Goal: Find specific page/section: Find specific page/section

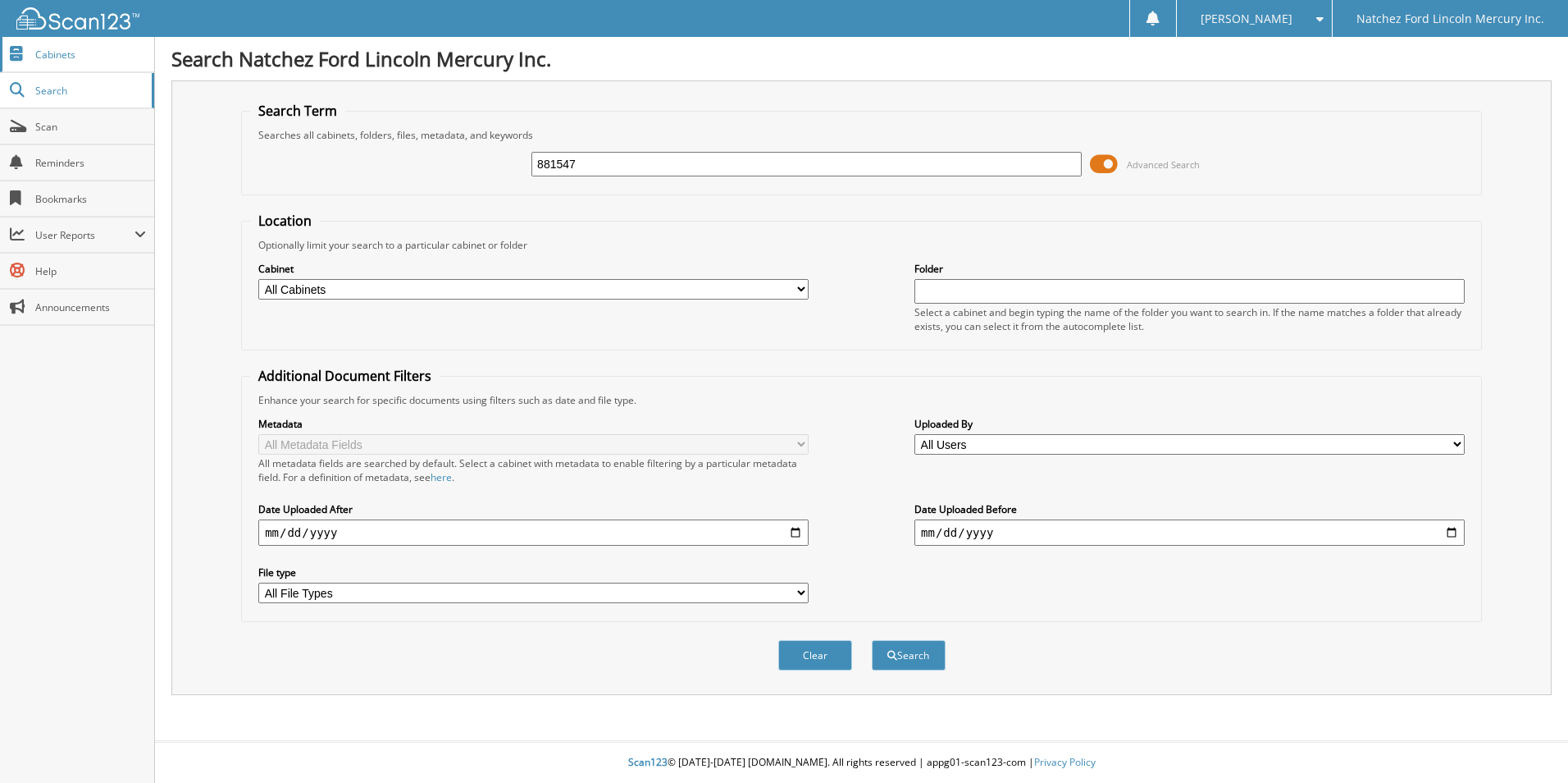
type input "881547"
click at [872, 640] on button "Search" at bounding box center [909, 655] width 74 height 31
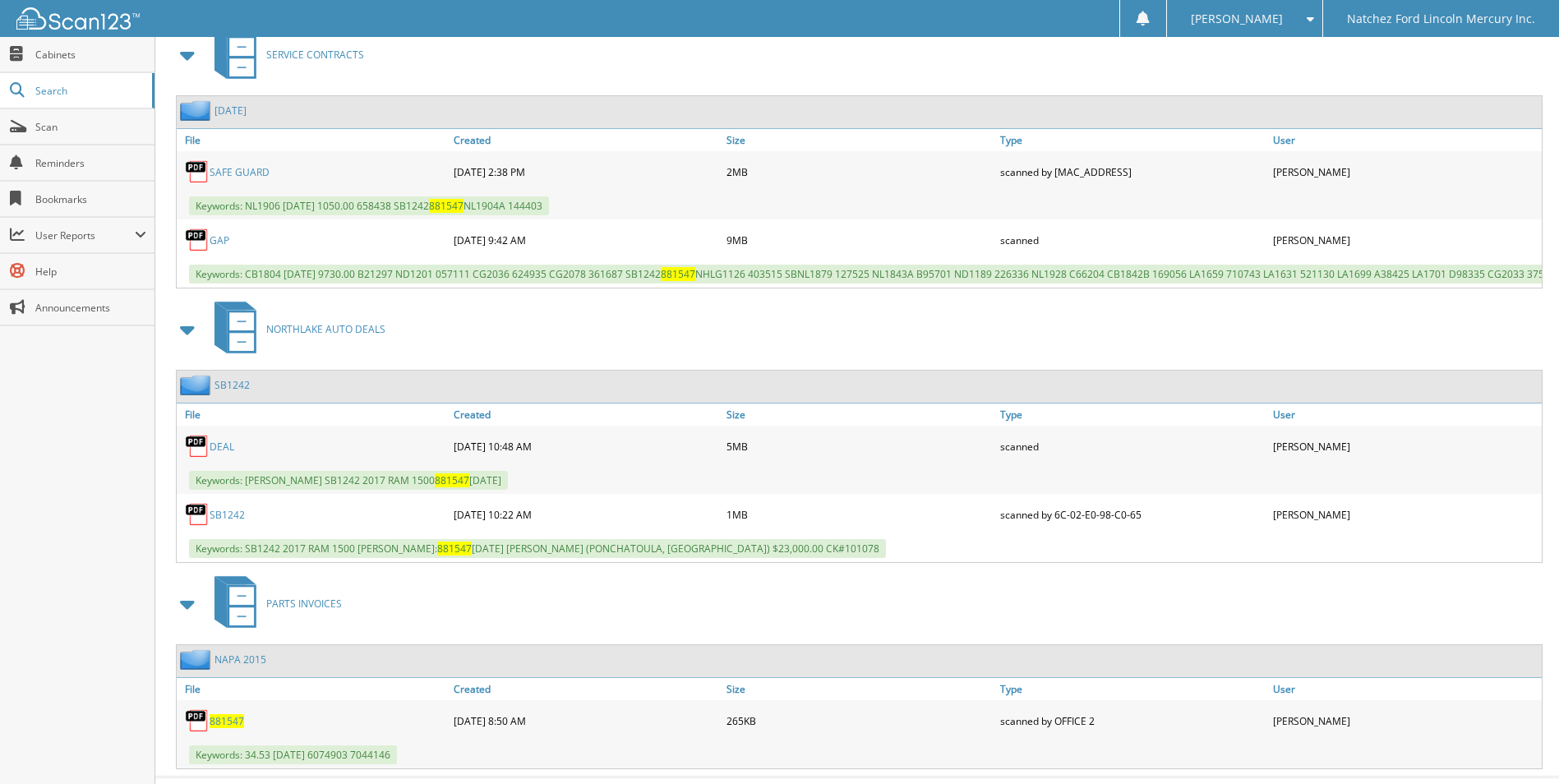
scroll to position [787, 0]
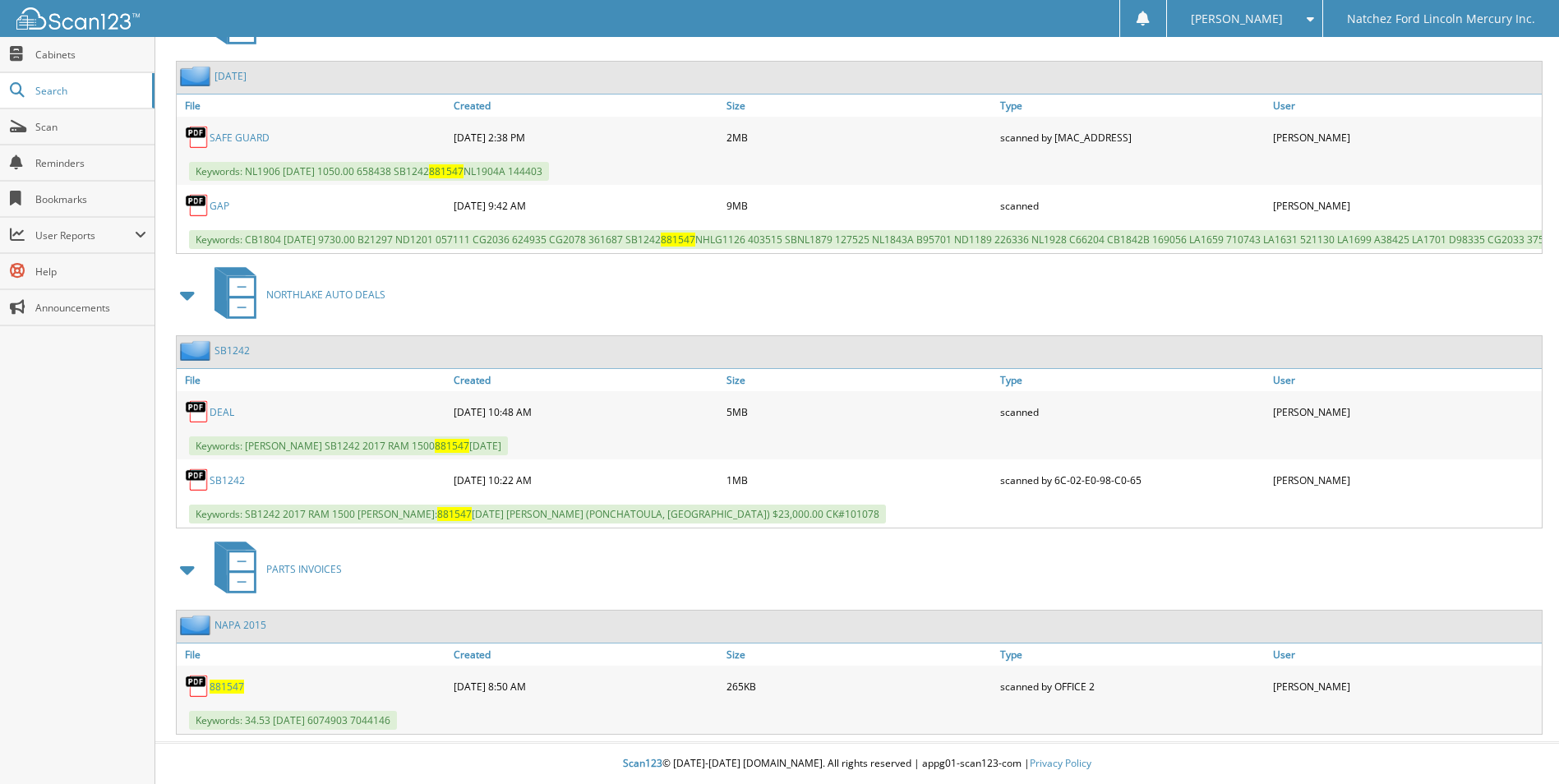
click at [227, 478] on link "SB1242" at bounding box center [226, 480] width 35 height 14
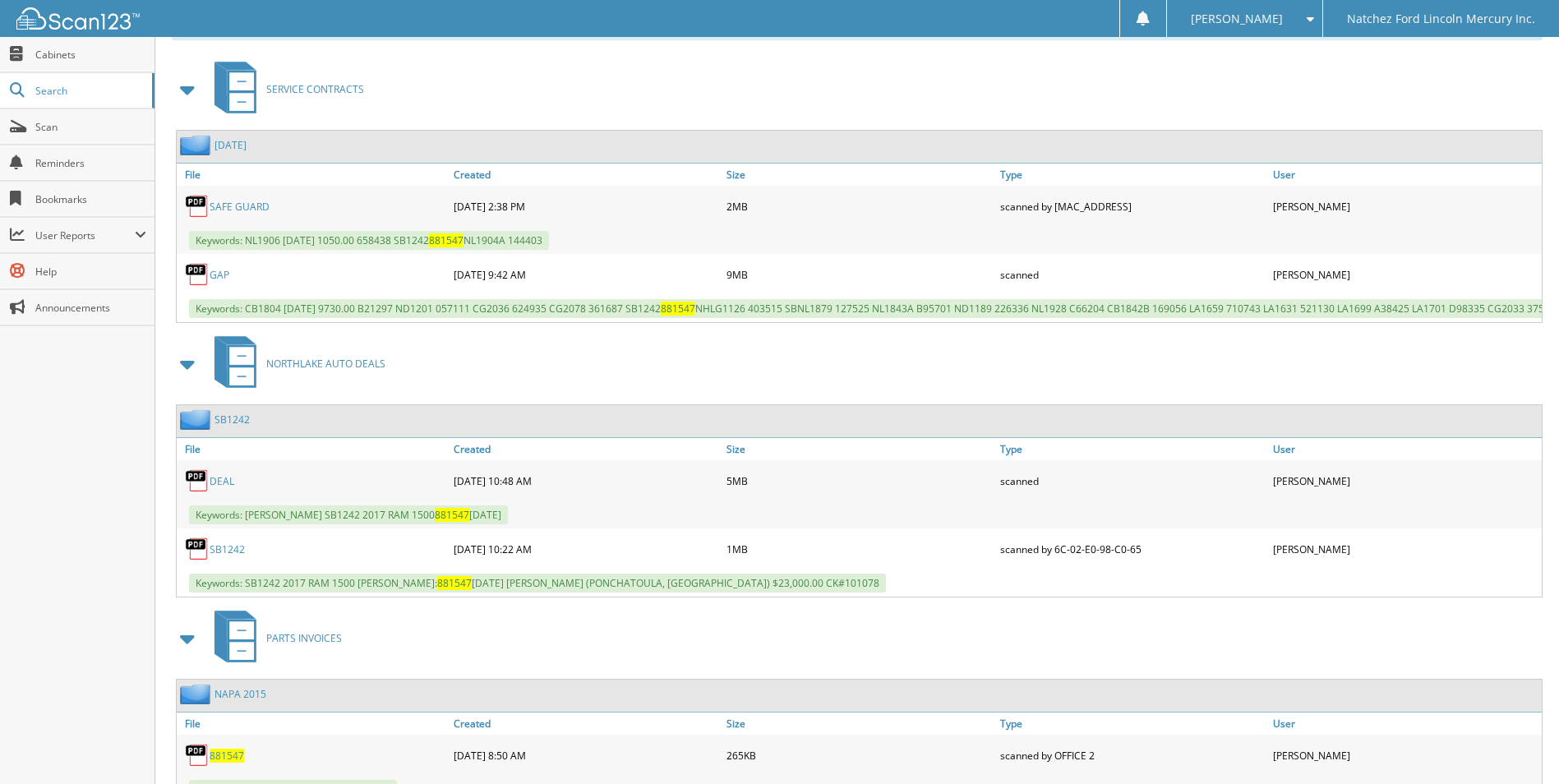
click at [251, 206] on link "SAFE GUARD" at bounding box center [239, 206] width 60 height 14
click at [208, 270] on img at bounding box center [197, 274] width 25 height 25
click at [218, 274] on link "GAP" at bounding box center [219, 275] width 20 height 14
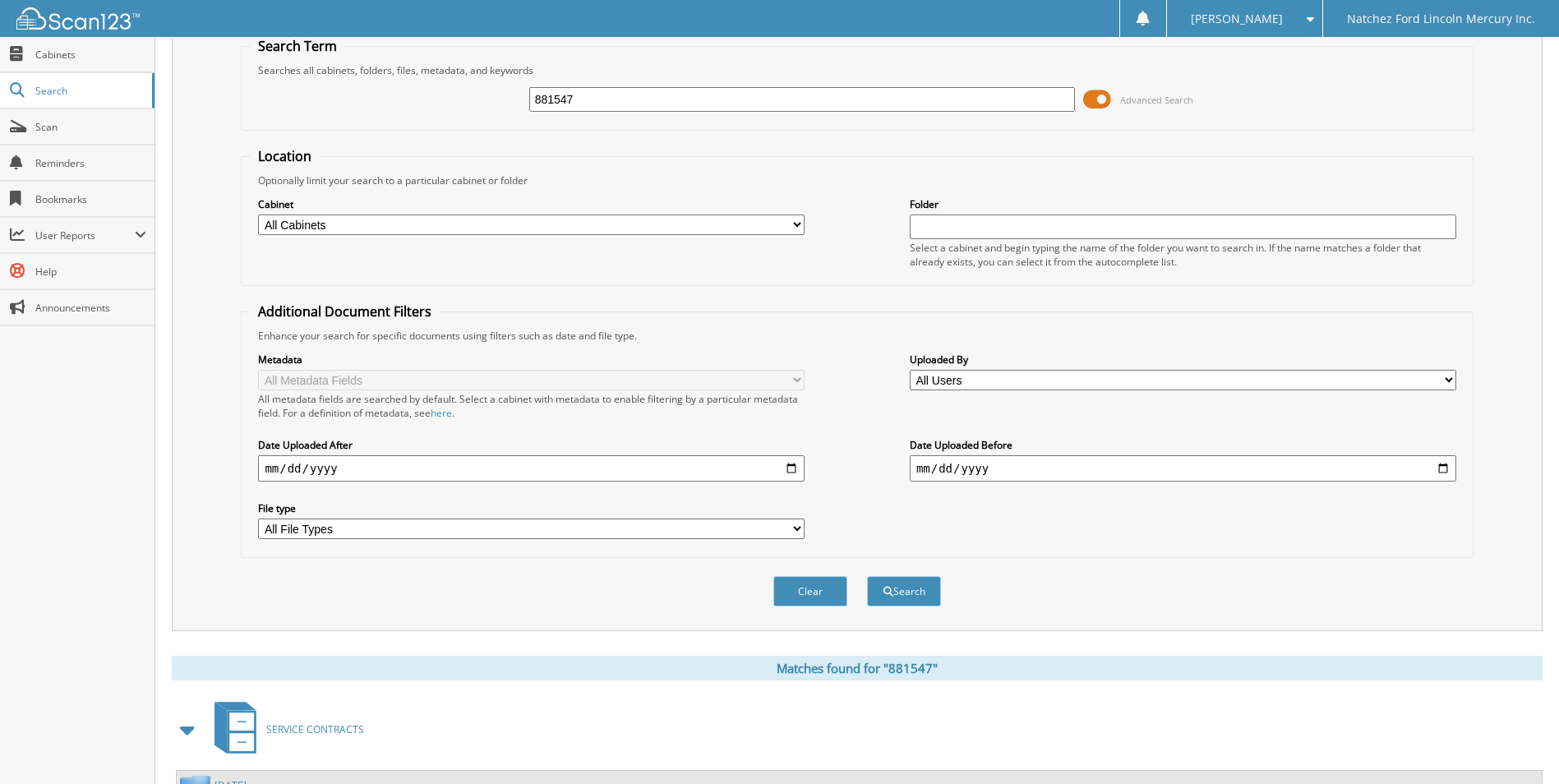
scroll to position [0, 0]
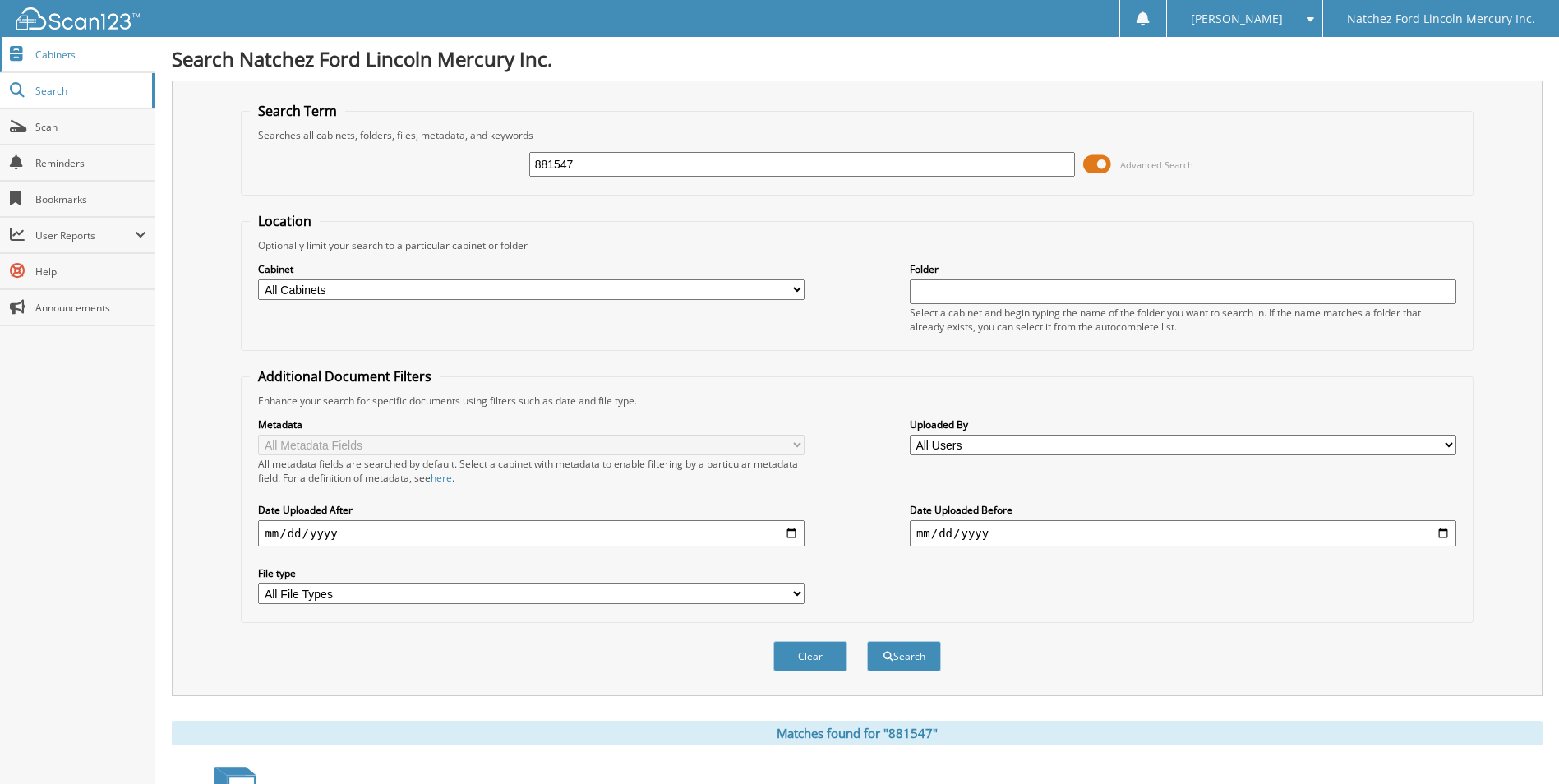
click at [58, 60] on span "Cabinets" at bounding box center [90, 55] width 111 height 14
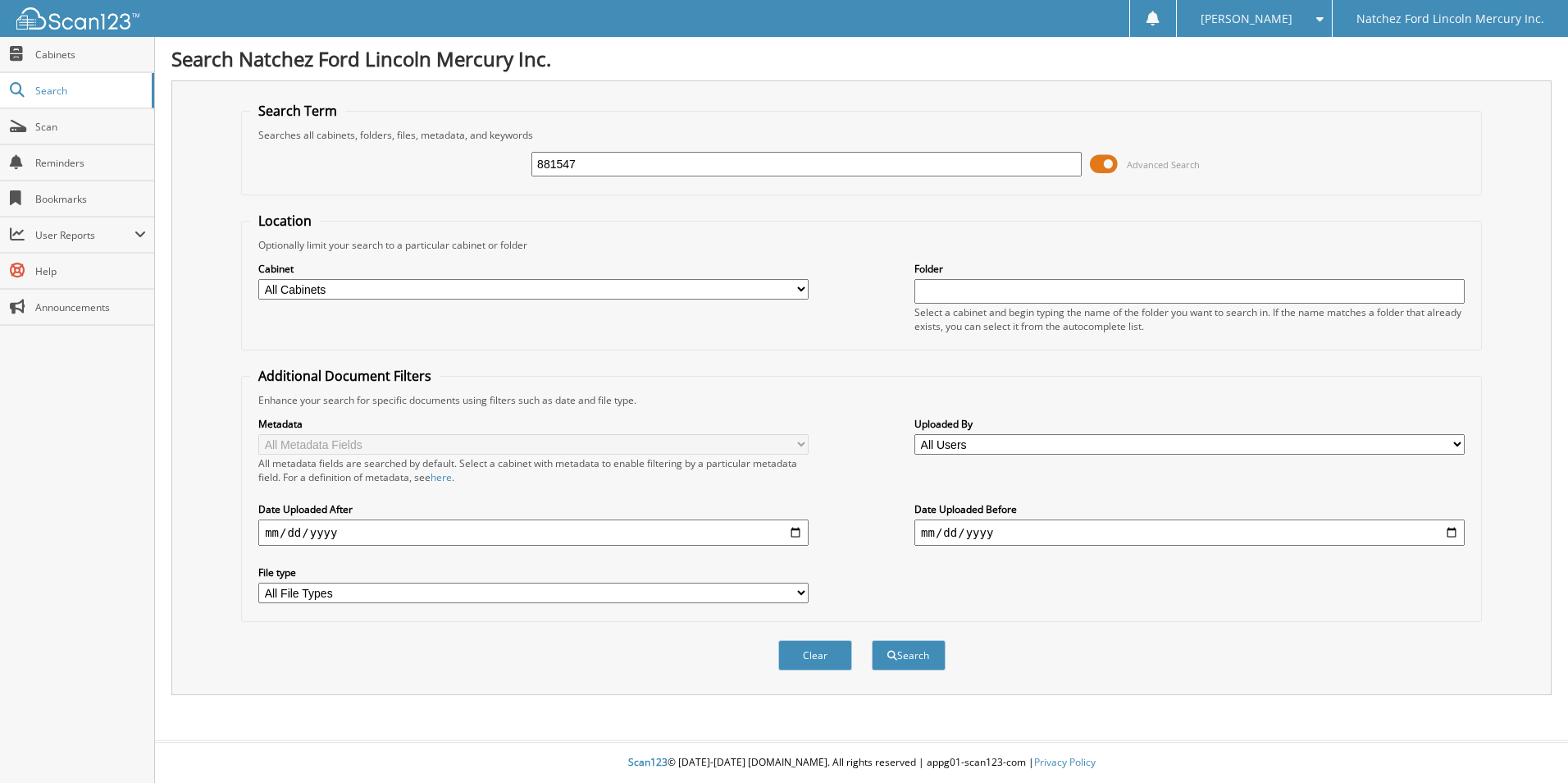
type input "881547"
click at [872, 640] on button "Search" at bounding box center [909, 655] width 74 height 31
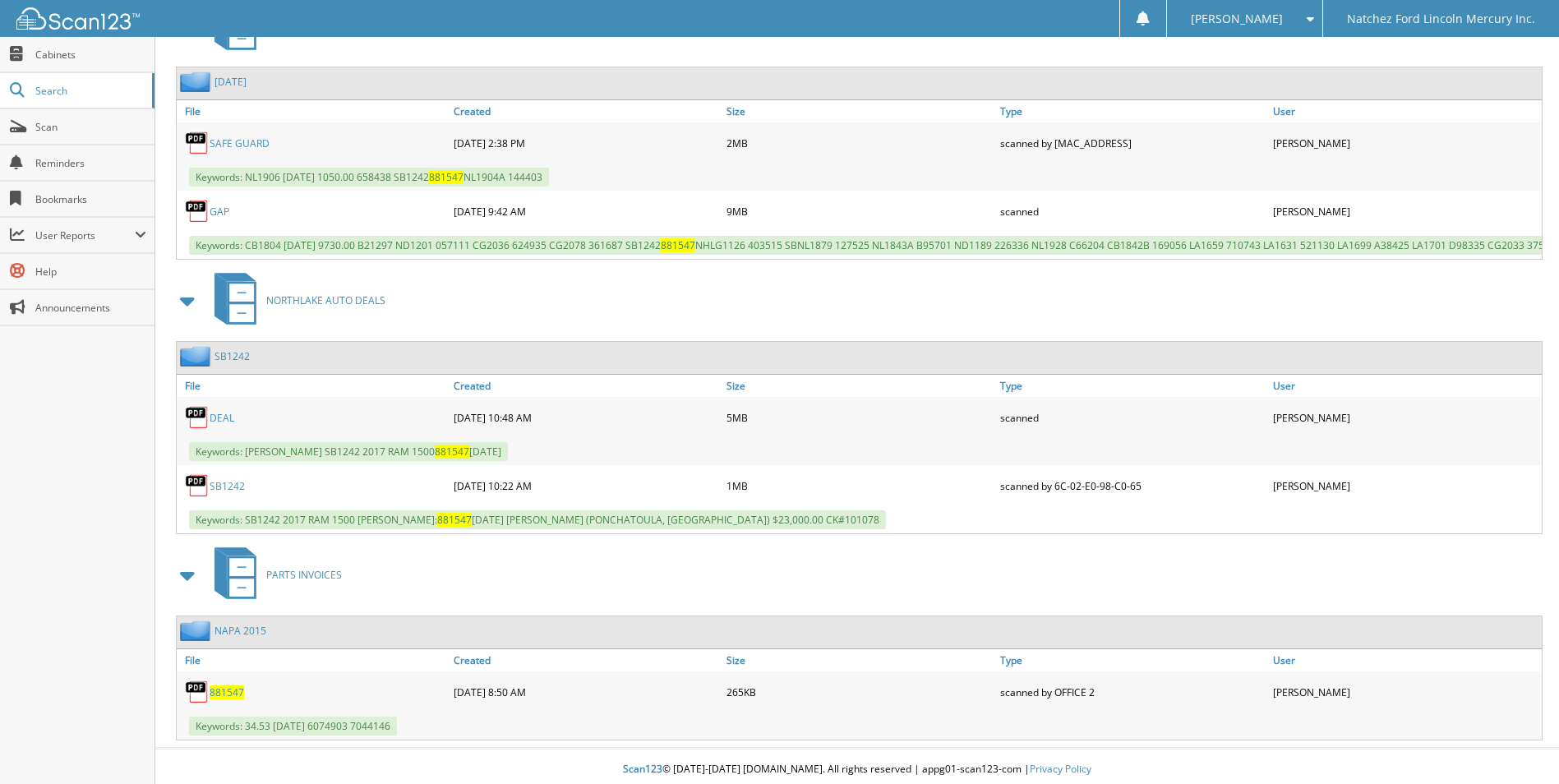
scroll to position [787, 0]
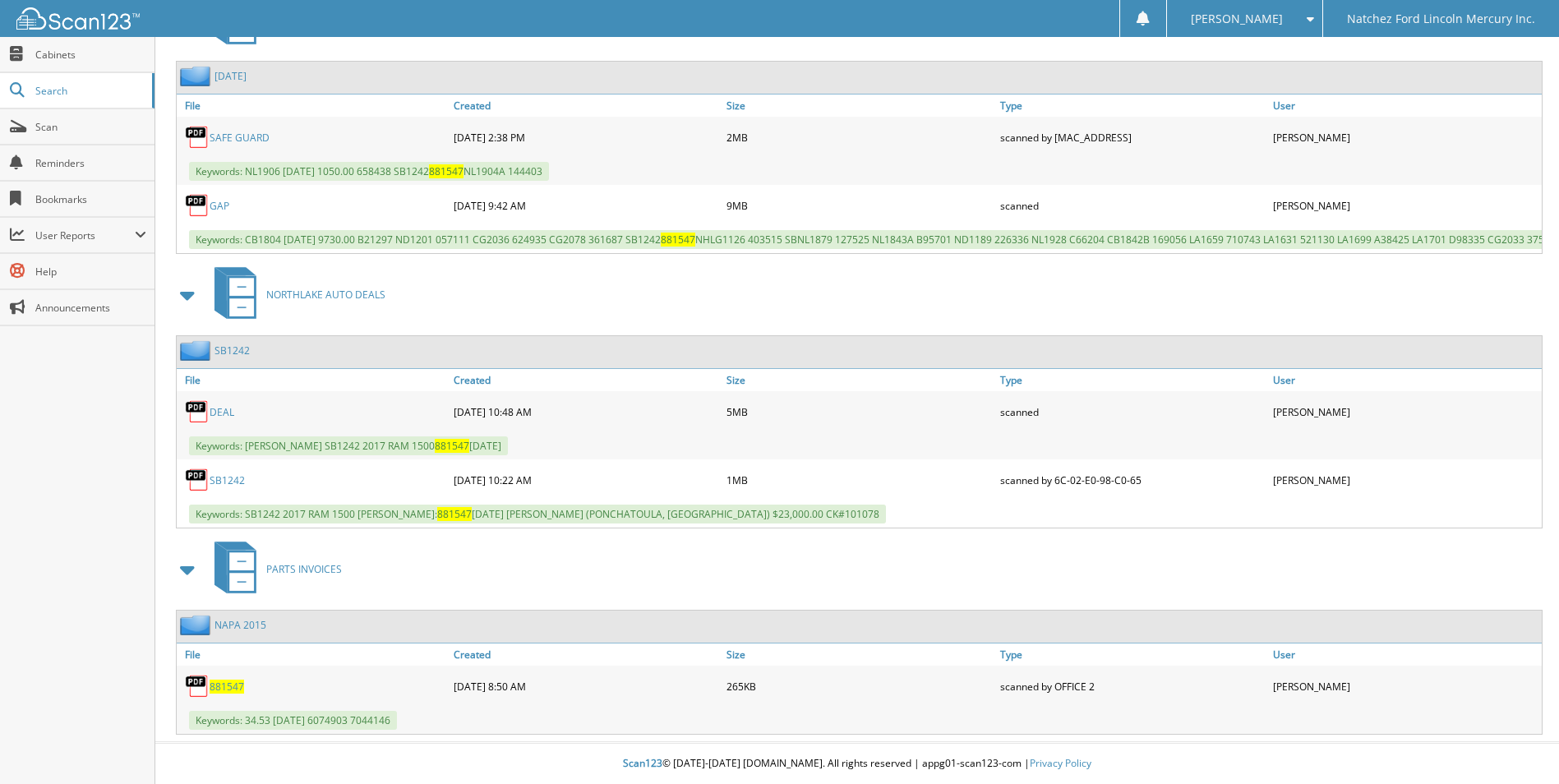
click at [224, 476] on link "SB1242" at bounding box center [226, 480] width 35 height 14
click at [55, 127] on span "Scan" at bounding box center [90, 127] width 111 height 14
